Goal: Information Seeking & Learning: Learn about a topic

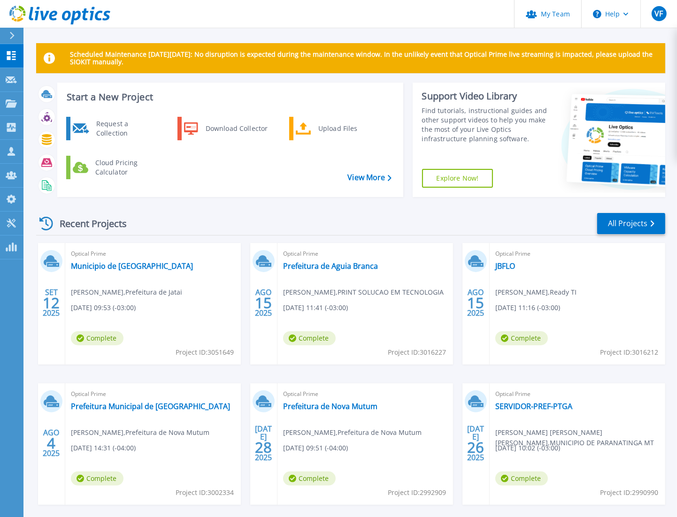
scroll to position [42, 0]
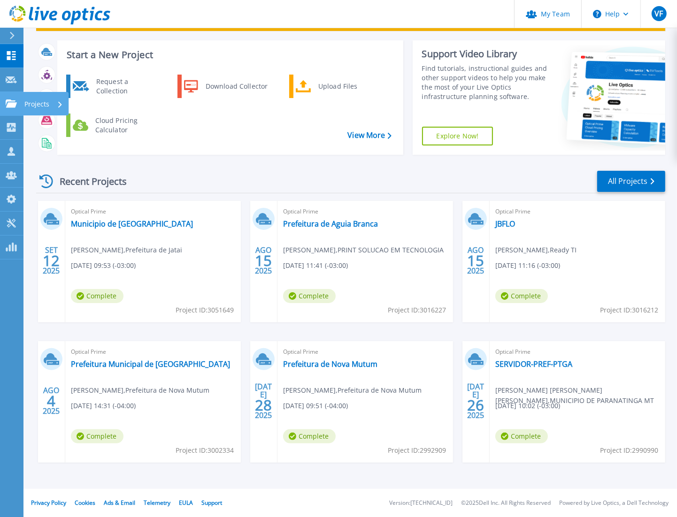
click at [19, 104] on link "Projects Projects" at bounding box center [11, 104] width 23 height 24
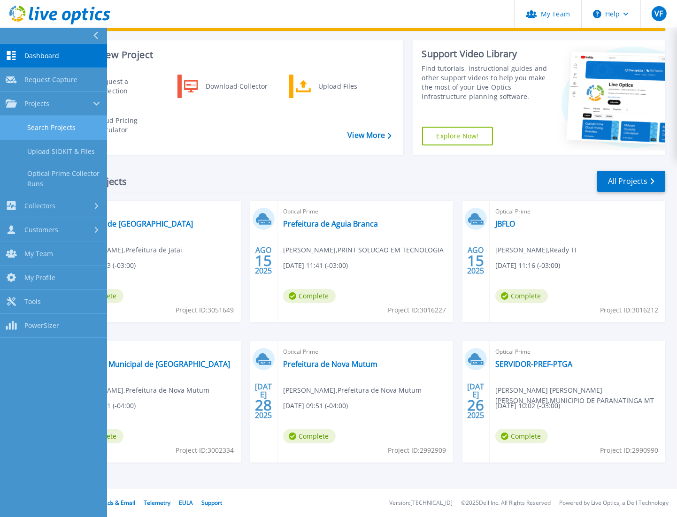
click at [66, 131] on link "Search Projects" at bounding box center [53, 128] width 107 height 24
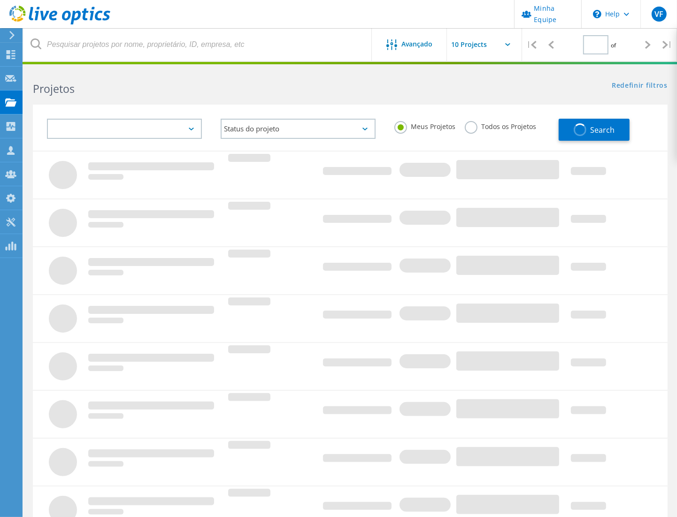
type input "1"
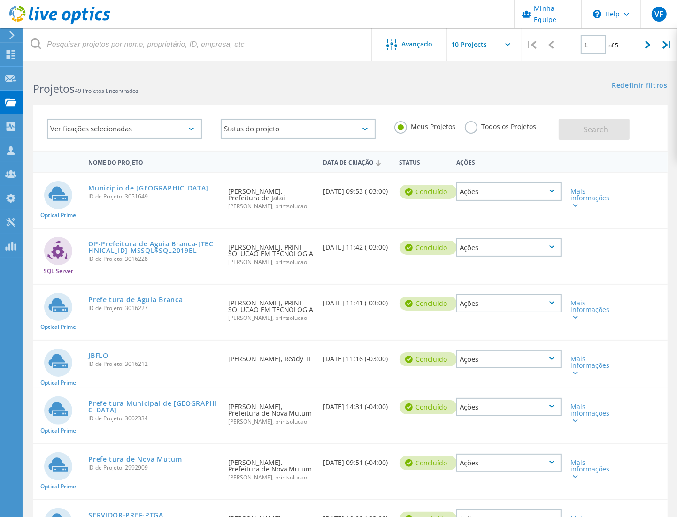
click at [461, 130] on div "Meus Projetos Todos os Projetos" at bounding box center [472, 126] width 174 height 35
click at [465, 128] on label "Todos os Projetos" at bounding box center [500, 125] width 71 height 9
click at [0, 0] on input "Todos os Projetos" at bounding box center [0, 0] width 0 height 0
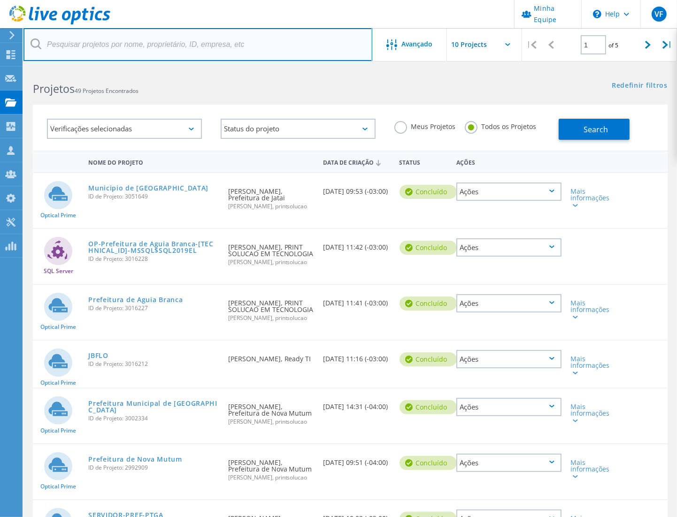
click at [166, 45] on input "text" at bounding box center [197, 44] width 349 height 33
type input "[PERSON_NAME]"
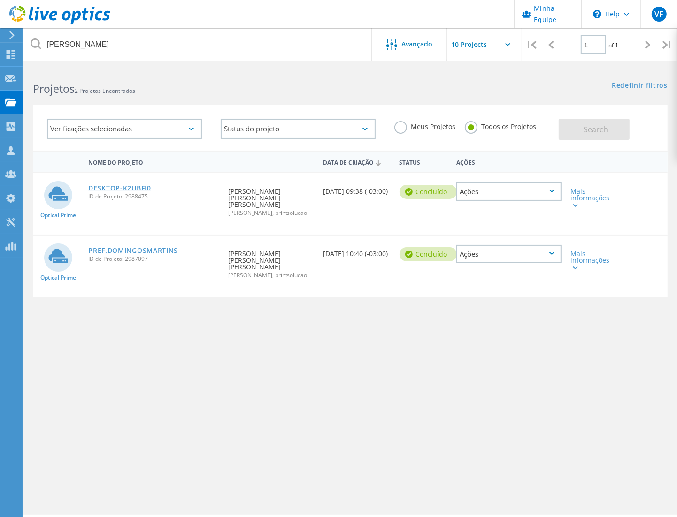
click at [121, 188] on link "DESKTOP-K2UBFI0" at bounding box center [119, 188] width 63 height 7
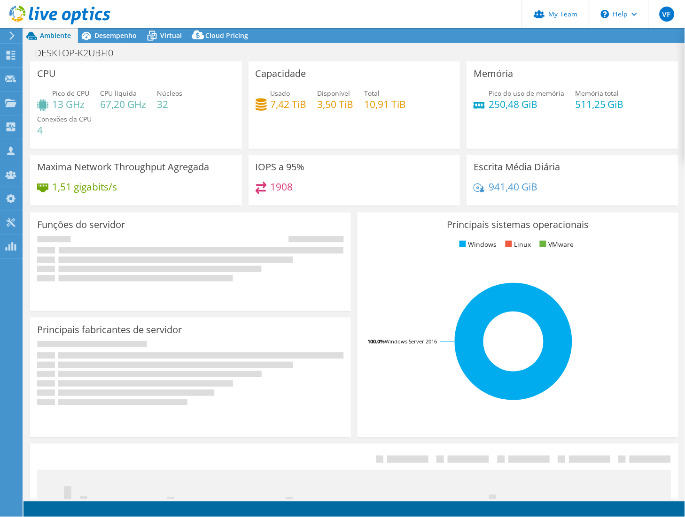
select select "USD"
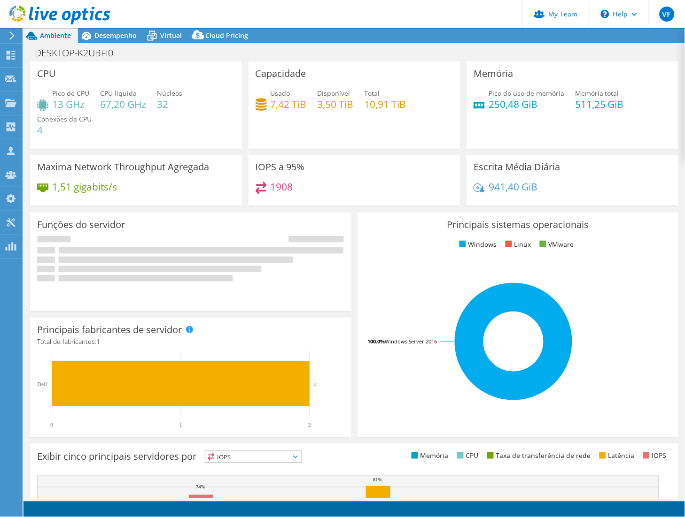
select select "USEast"
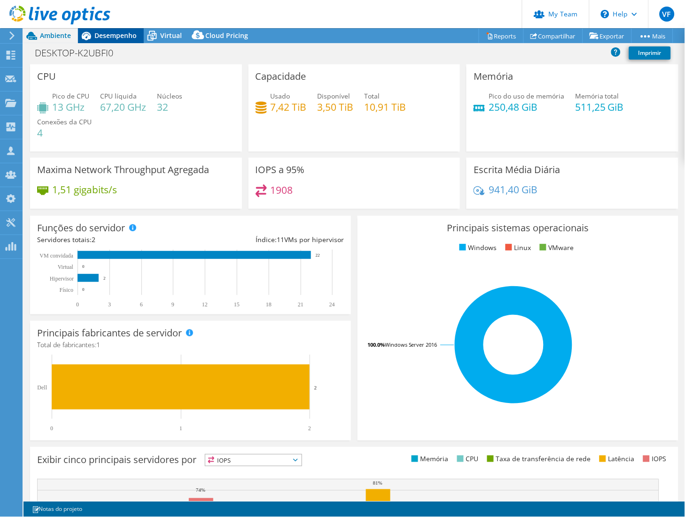
click at [121, 39] on span "Desempenho" at bounding box center [115, 35] width 42 height 9
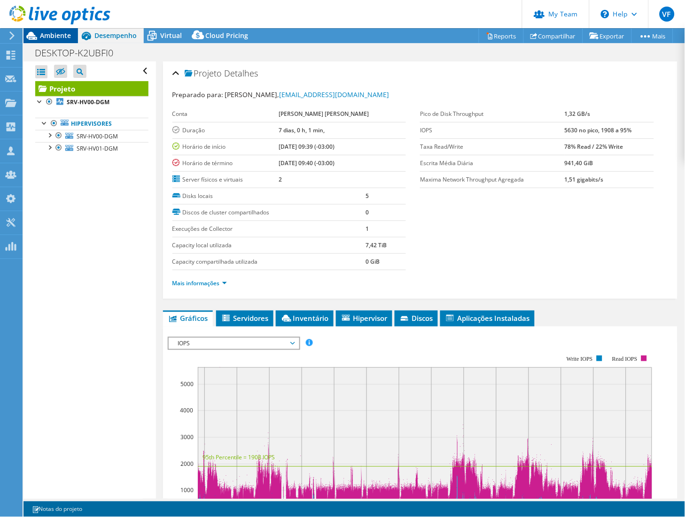
click at [65, 38] on span "Ambiente" at bounding box center [55, 35] width 31 height 9
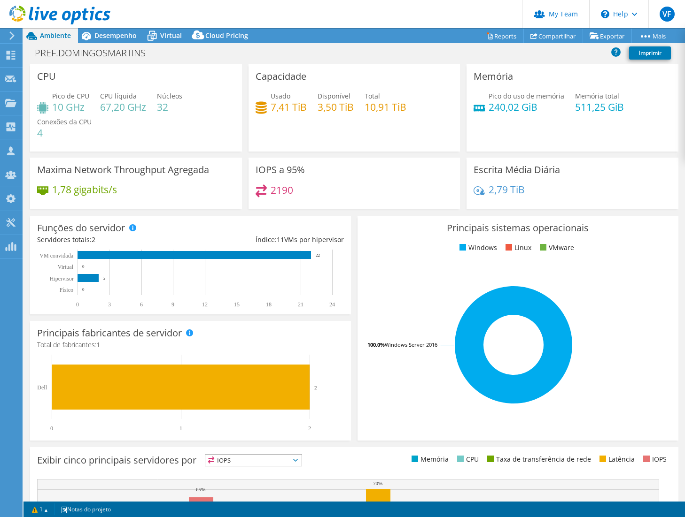
select select "SouthAmerica"
select select "BRL"
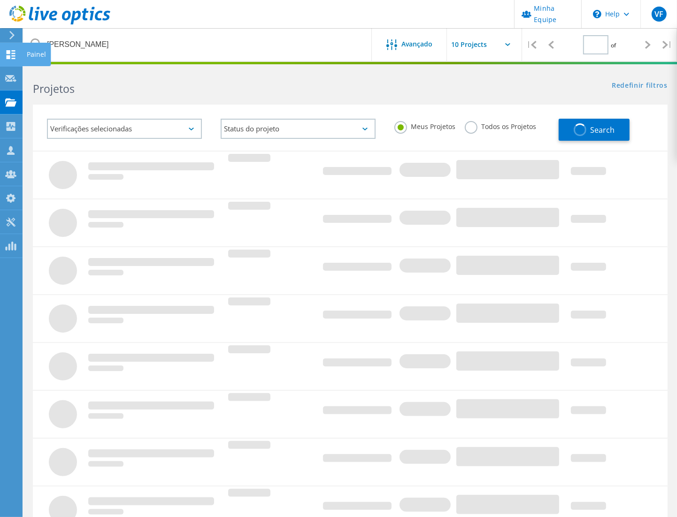
type input "1"
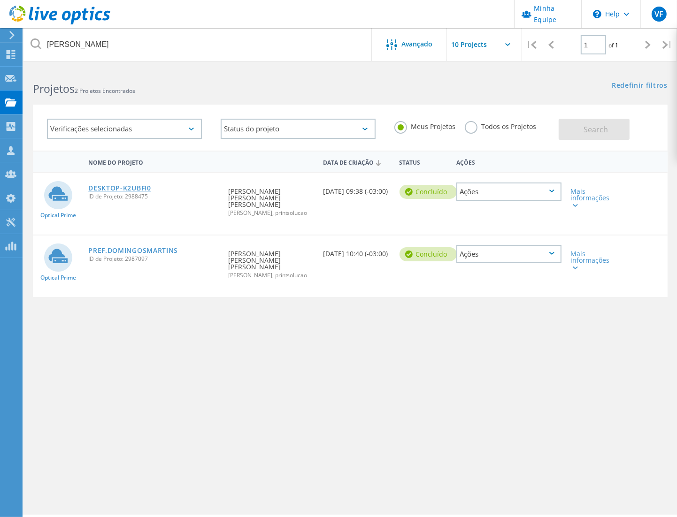
click at [128, 187] on link "DESKTOP-K2UBFI0" at bounding box center [119, 188] width 63 height 7
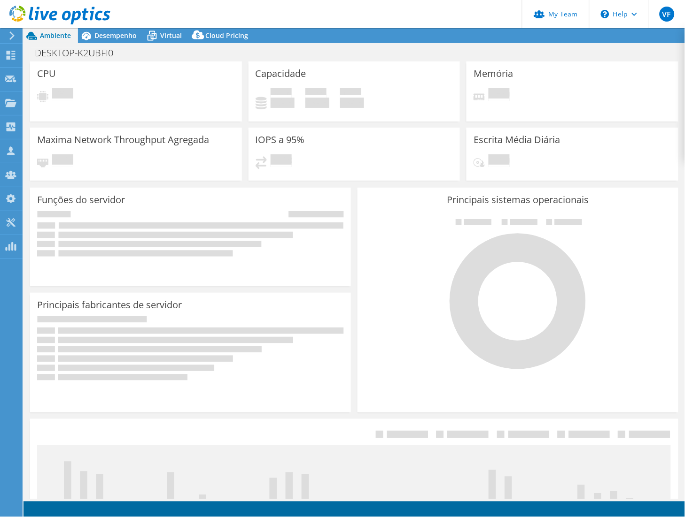
select select "USEast"
select select "USD"
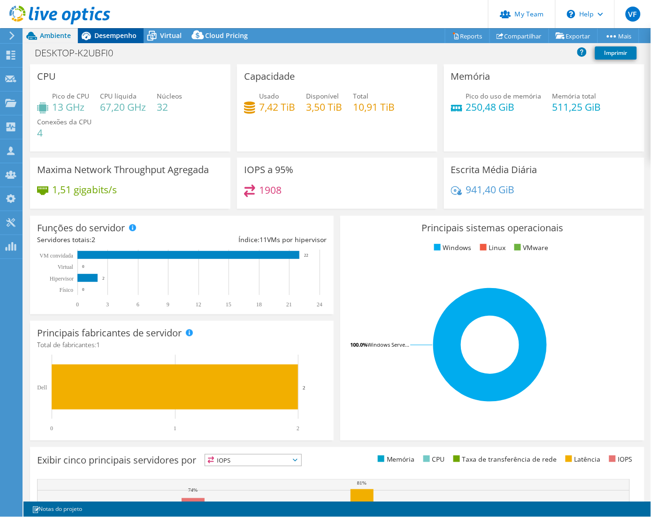
click at [116, 35] on span "Desempenho" at bounding box center [115, 35] width 42 height 9
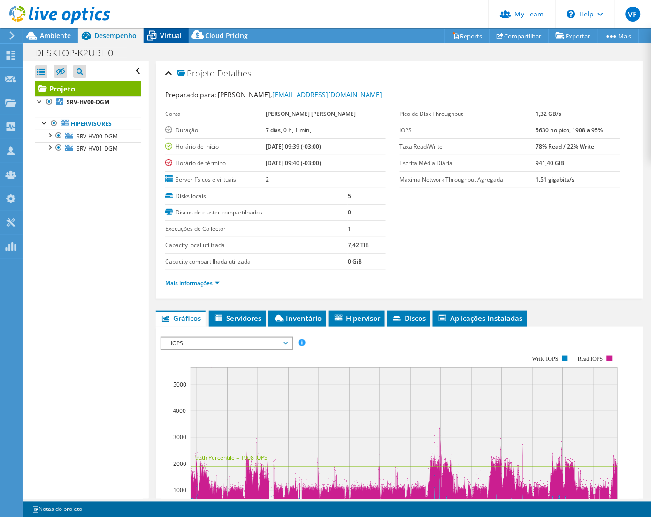
click at [161, 36] on span "Virtual" at bounding box center [171, 35] width 22 height 9
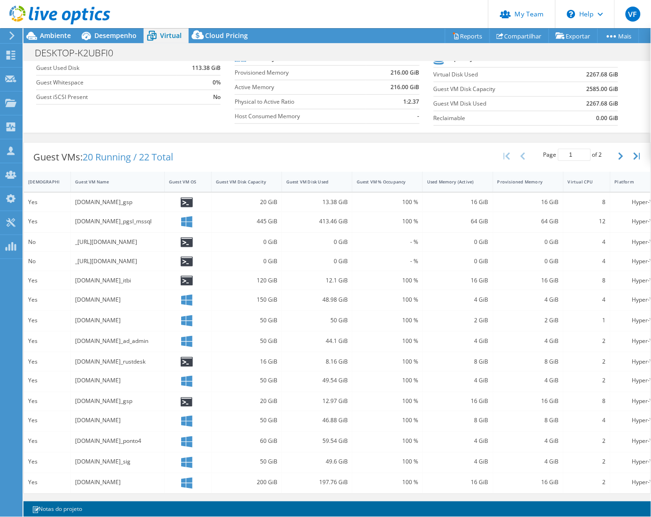
scroll to position [113, 0]
click at [259, 179] on div "Guest VM Disk Capacity" at bounding box center [241, 182] width 50 height 6
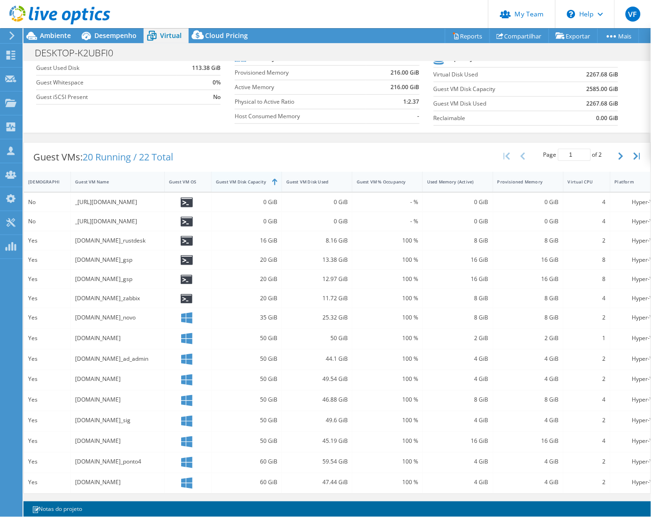
click at [259, 179] on div "Guest VM Disk Capacity" at bounding box center [241, 182] width 50 height 6
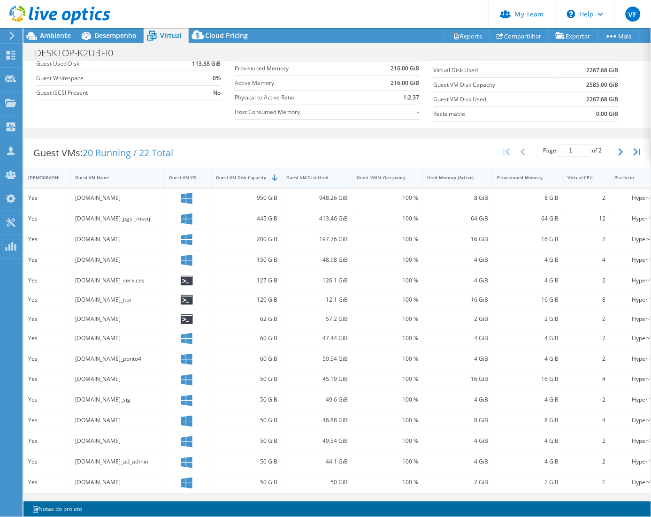
click at [331, 177] on div "Guest VM Disk Used" at bounding box center [311, 177] width 59 height 15
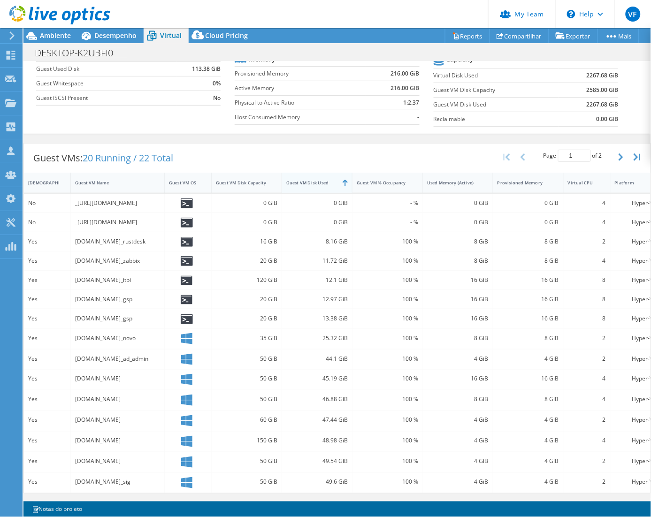
click at [331, 177] on div "Guest VM Disk Used" at bounding box center [311, 183] width 59 height 15
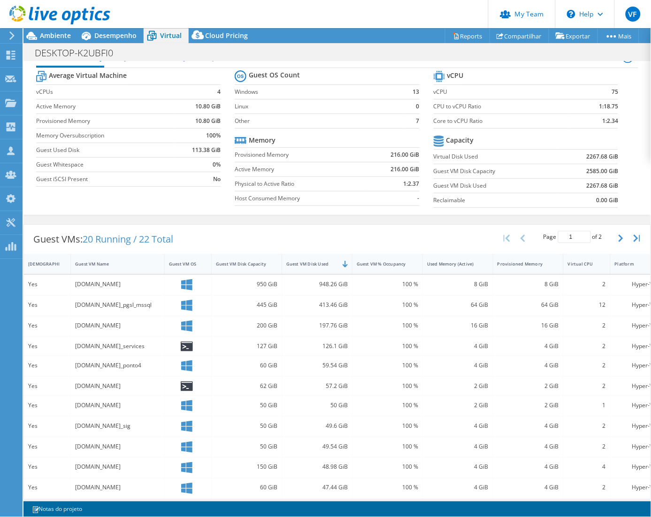
scroll to position [0, 0]
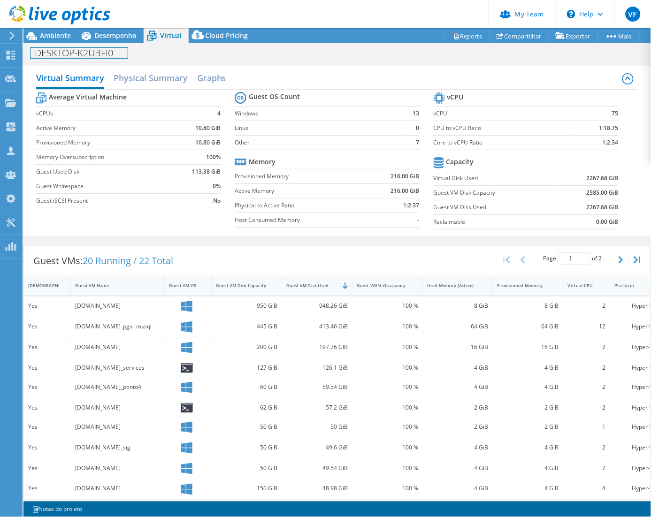
click at [52, 43] on div "DESKTOP-K2UBFI0 Imprimir" at bounding box center [337, 52] width 628 height 18
click at [54, 39] on span "Ambiente" at bounding box center [55, 35] width 31 height 9
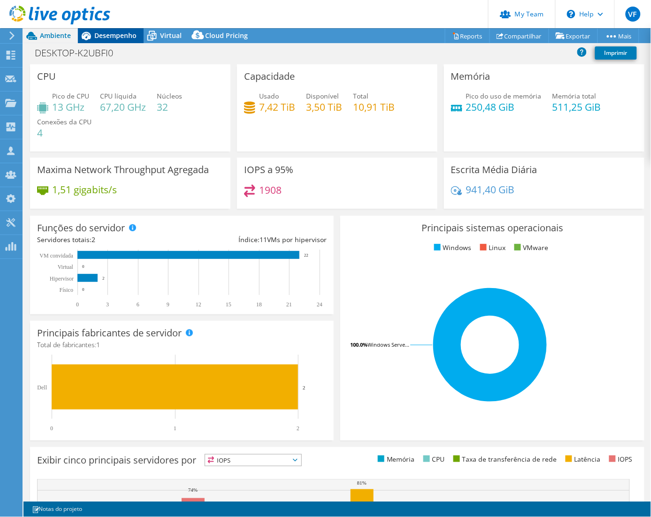
click at [120, 34] on span "Desempenho" at bounding box center [115, 35] width 42 height 9
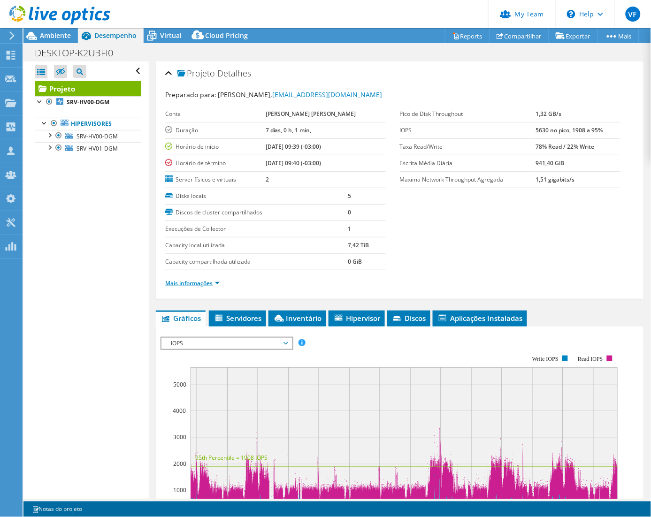
click at [204, 285] on link "Mais informações" at bounding box center [192, 283] width 54 height 8
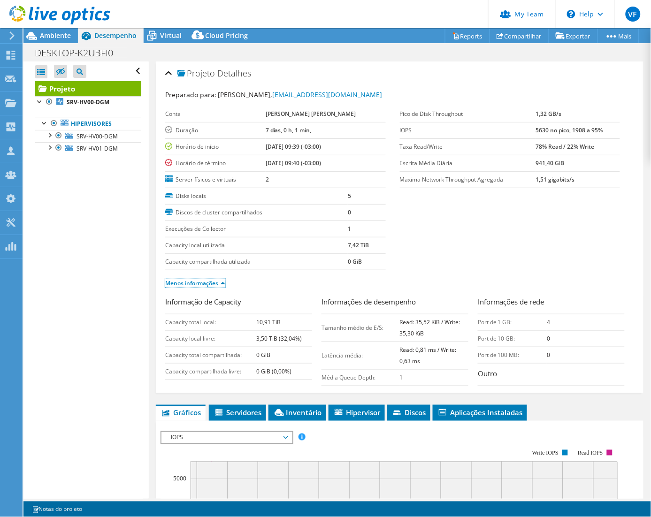
scroll to position [156, 0]
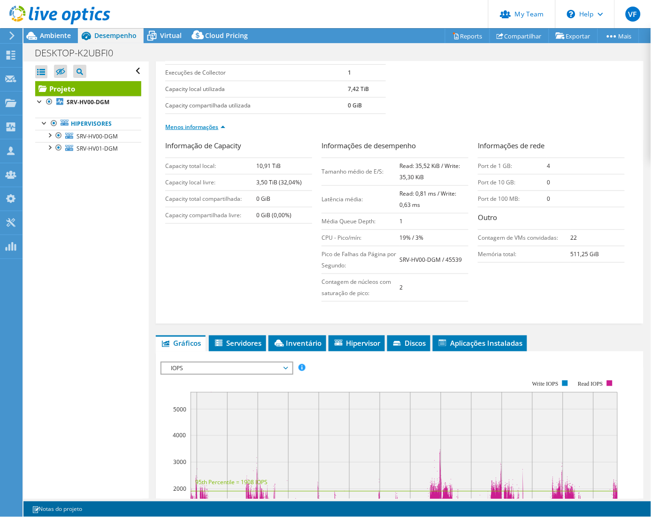
click at [190, 128] on link "Menos informações" at bounding box center [195, 127] width 60 height 8
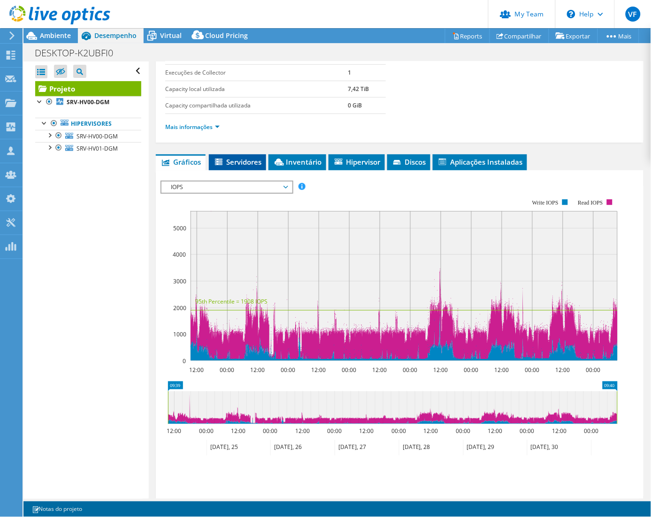
click at [250, 163] on span "Servidores" at bounding box center [238, 161] width 48 height 9
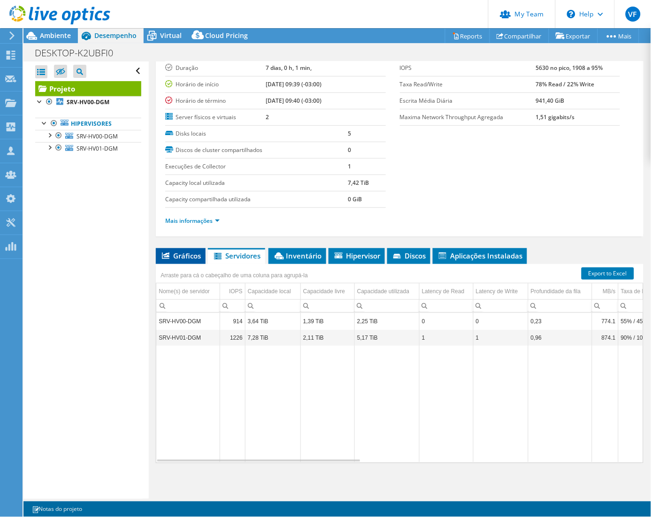
click at [180, 252] on span "Gráficos" at bounding box center [181, 255] width 40 height 9
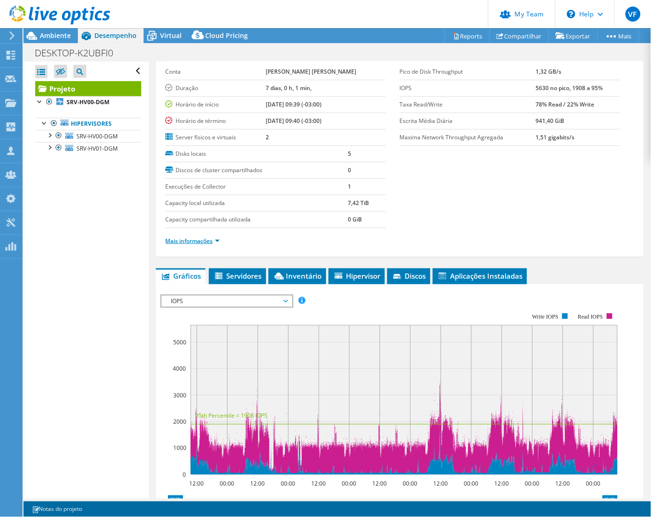
scroll to position [0, 0]
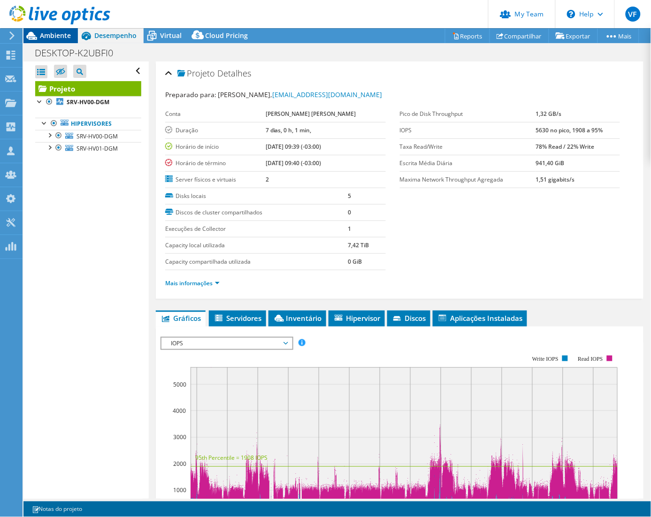
click at [62, 34] on span "Ambiente" at bounding box center [55, 35] width 31 height 9
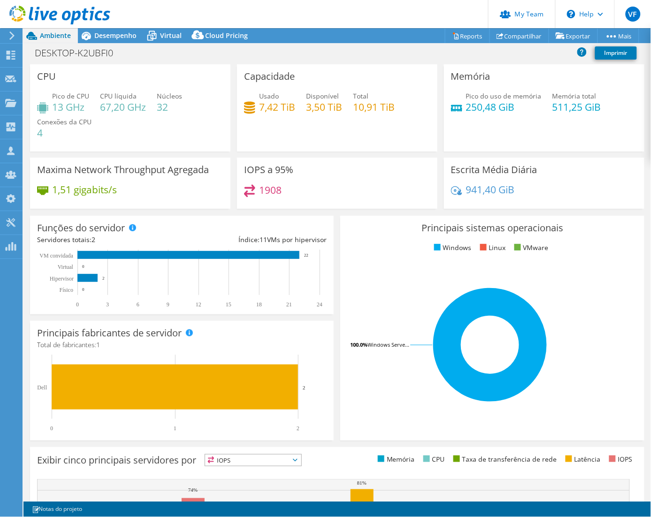
click at [451, 156] on div "Memória Pico do uso de memória 250,48 GiB Memória total 511,25 GiB" at bounding box center [544, 110] width 207 height 93
